Goal: Task Accomplishment & Management: Complete application form

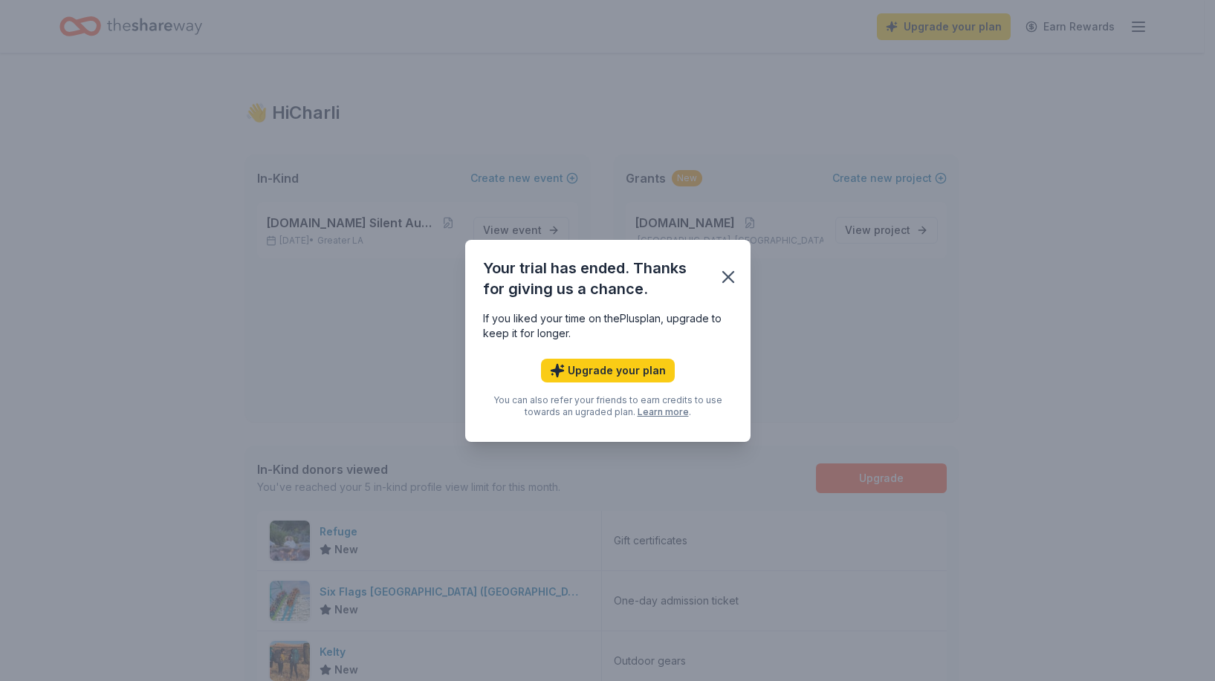
click at [730, 272] on icon "button" at bounding box center [728, 277] width 21 height 21
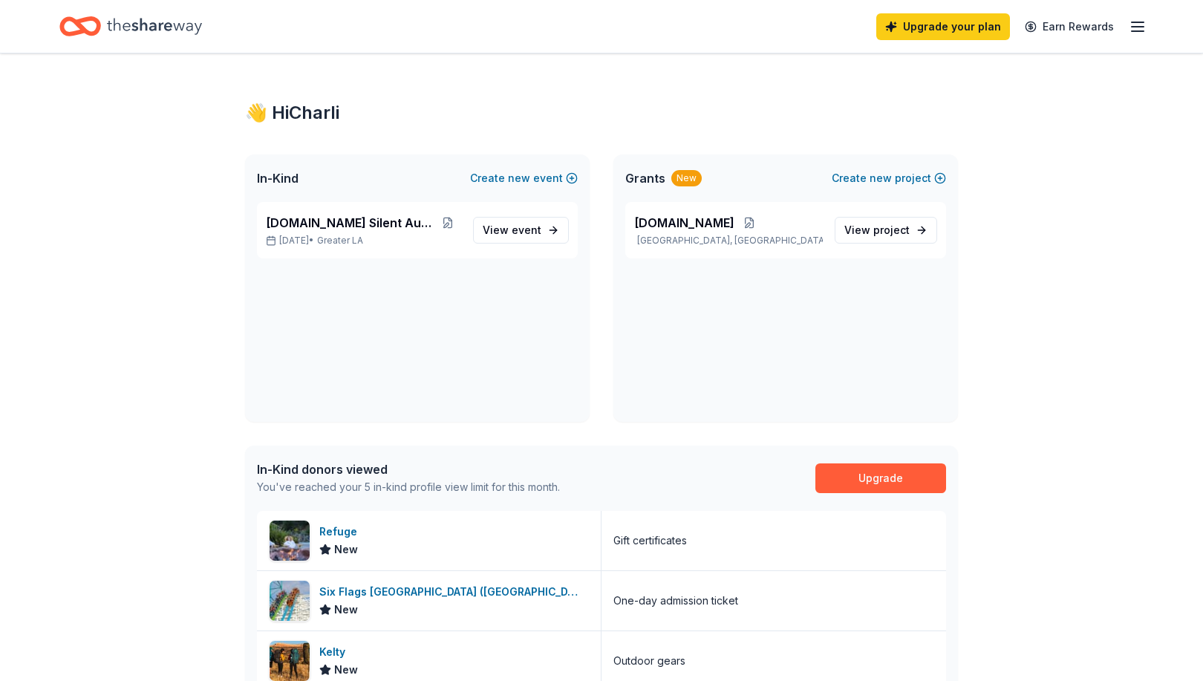
click at [1135, 34] on icon "button" at bounding box center [1138, 27] width 18 height 18
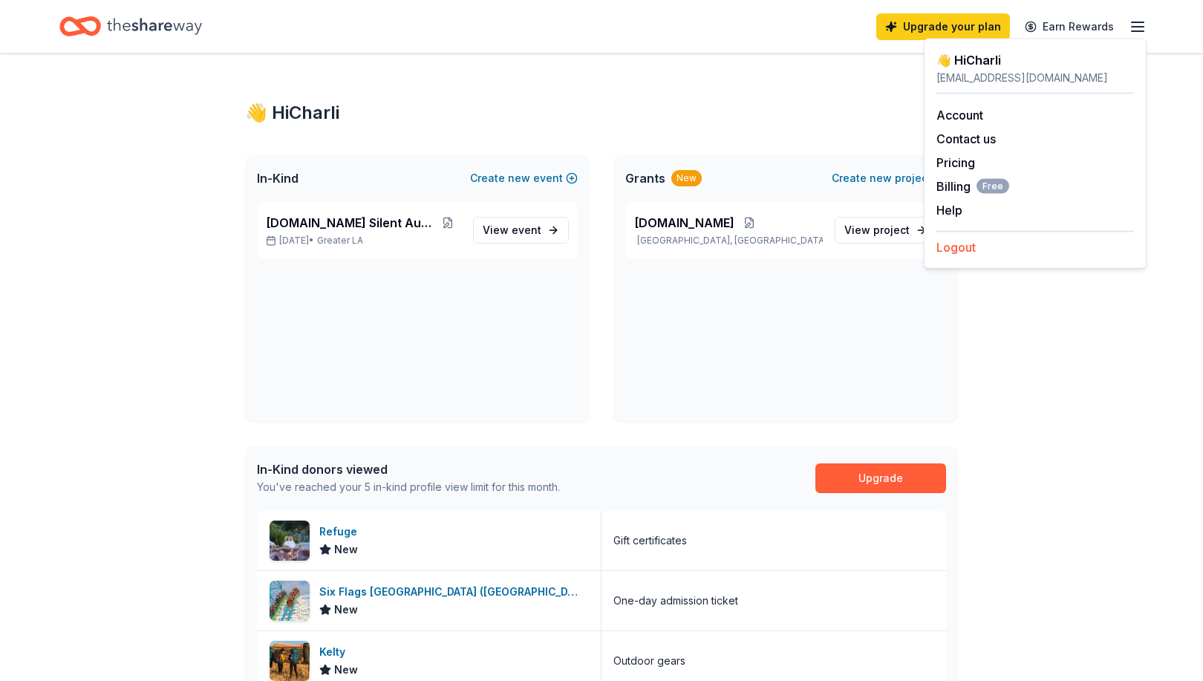
click at [943, 245] on button "Logout" at bounding box center [956, 247] width 39 height 18
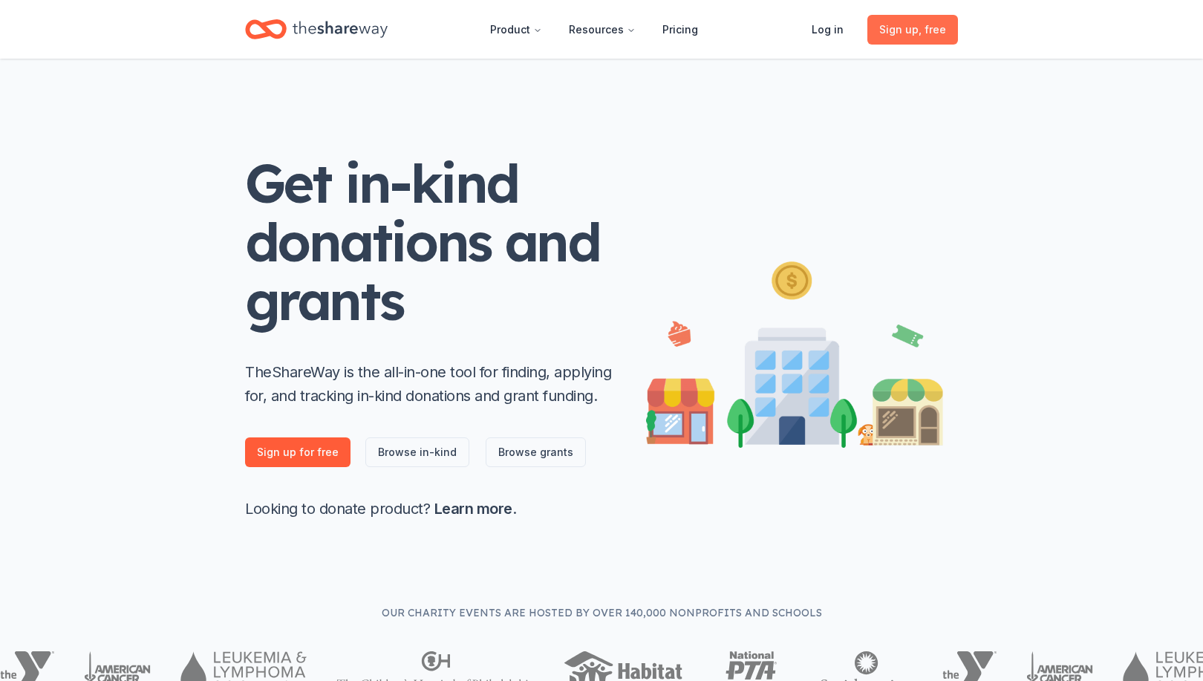
click at [894, 40] on link "Sign up , free" at bounding box center [913, 30] width 91 height 30
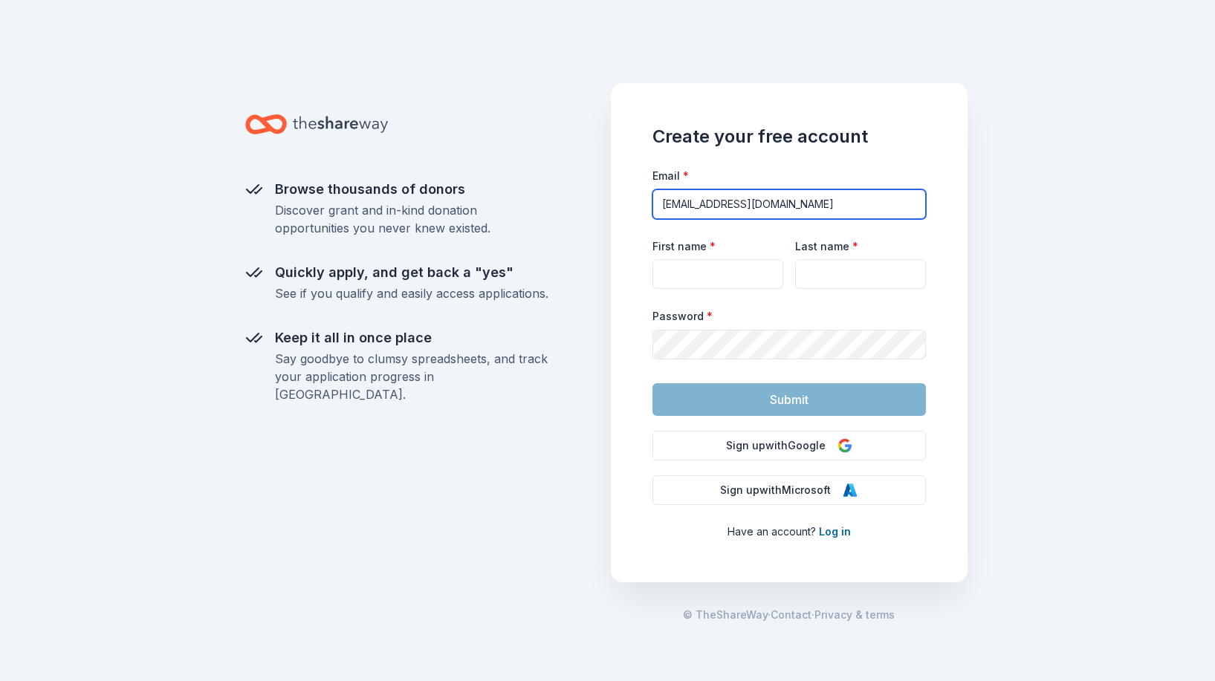
type input "[EMAIL_ADDRESS][DOMAIN_NAME]"
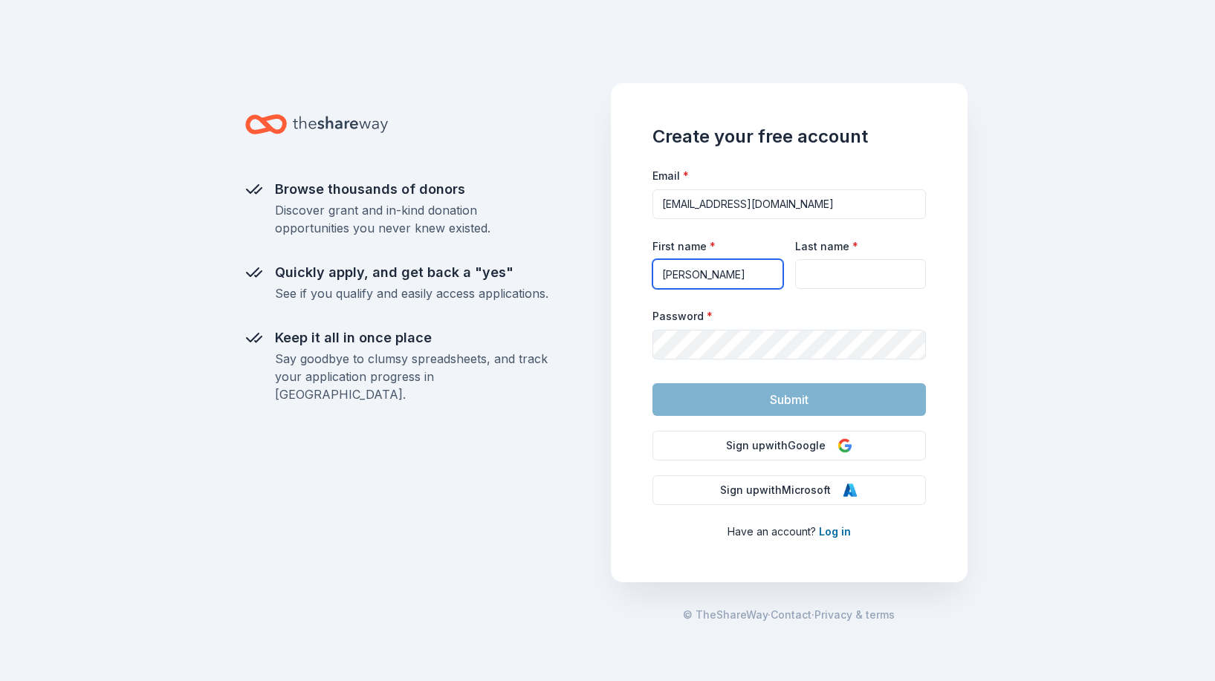
type input "[PERSON_NAME]"
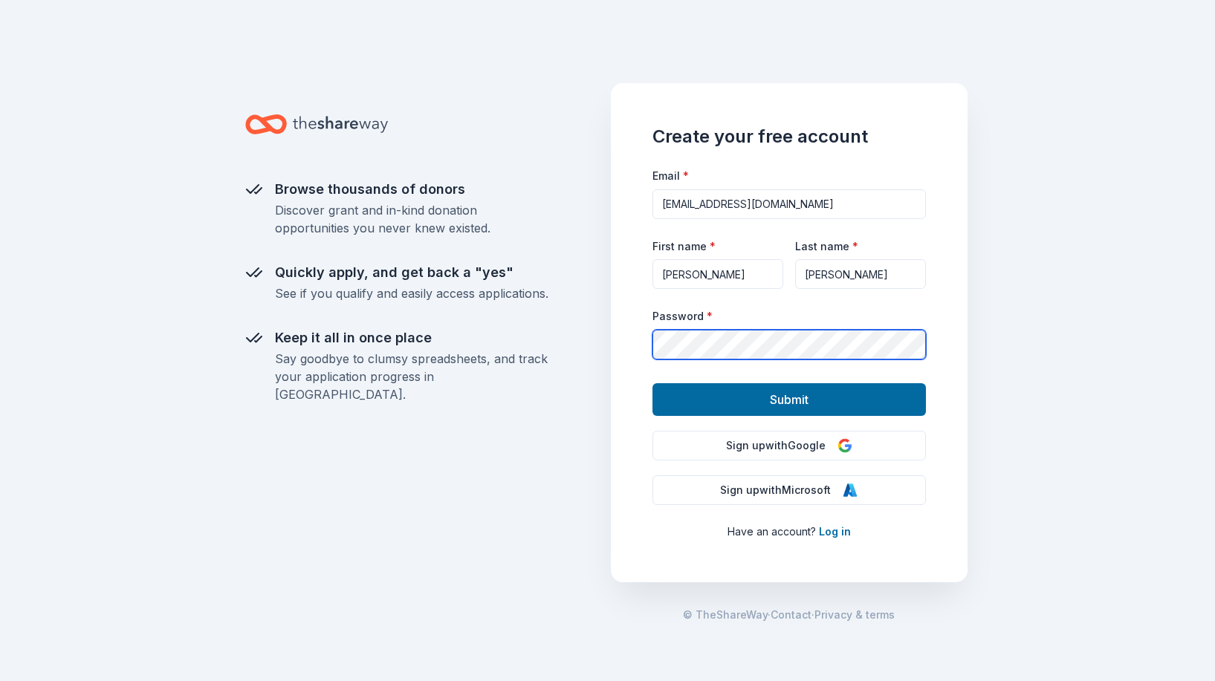
click at [788, 398] on button "Submit" at bounding box center [788, 399] width 273 height 33
